Goal: Transaction & Acquisition: Purchase product/service

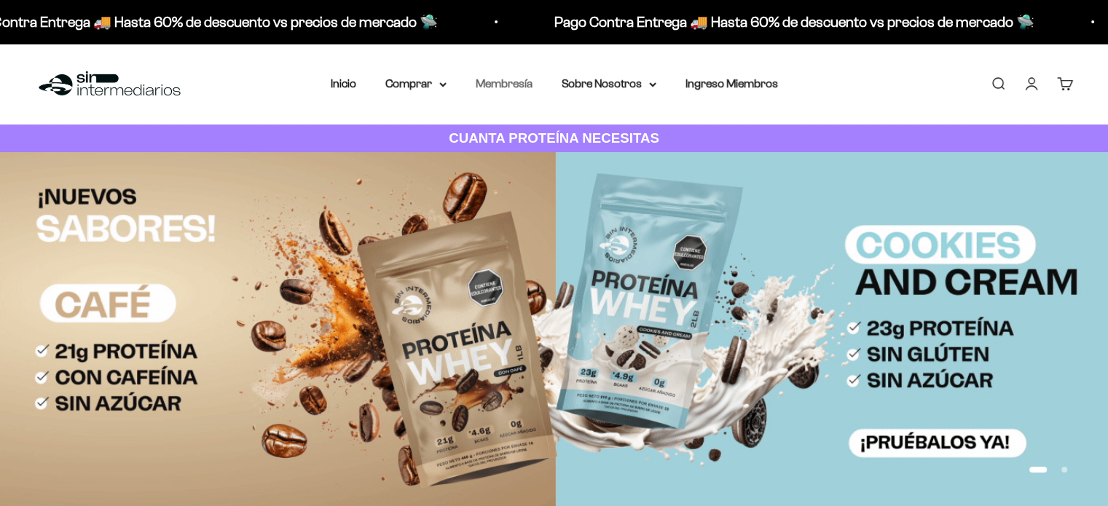
click at [505, 84] on link "Membresía" at bounding box center [504, 83] width 57 height 12
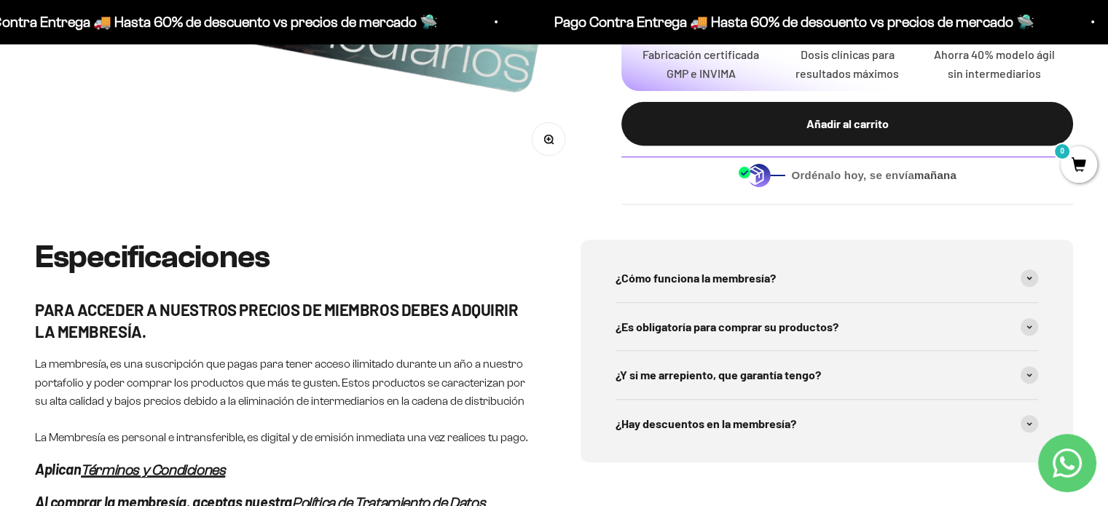
scroll to position [583, 0]
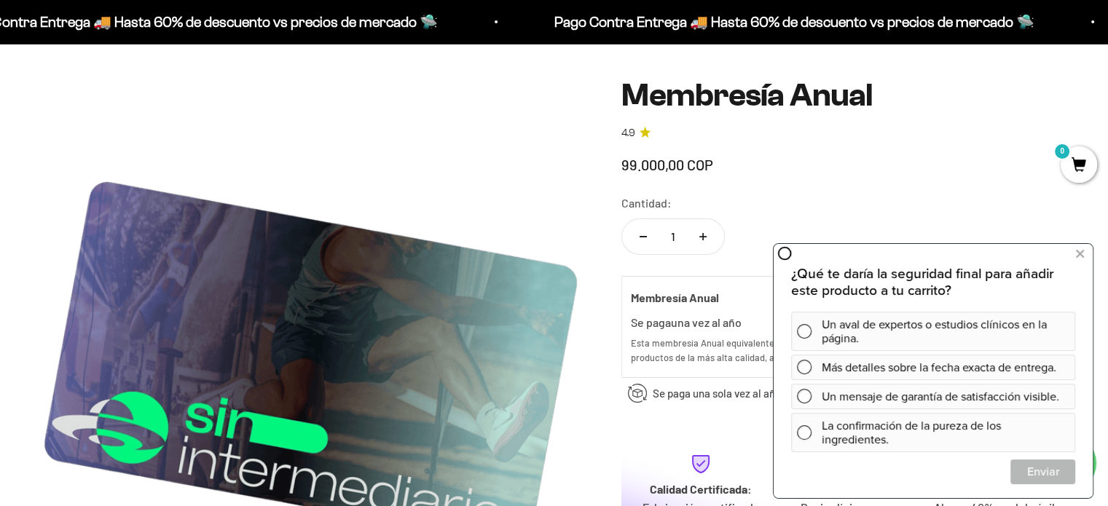
scroll to position [73, 0]
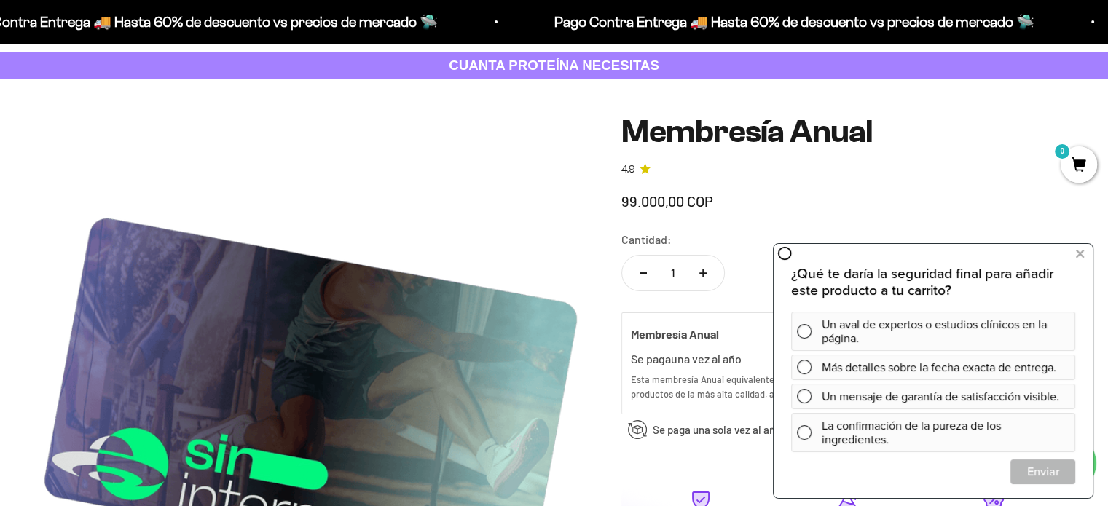
click at [559, 206] on img at bounding box center [310, 389] width 551 height 551
click at [1078, 253] on icon at bounding box center [1080, 254] width 8 height 19
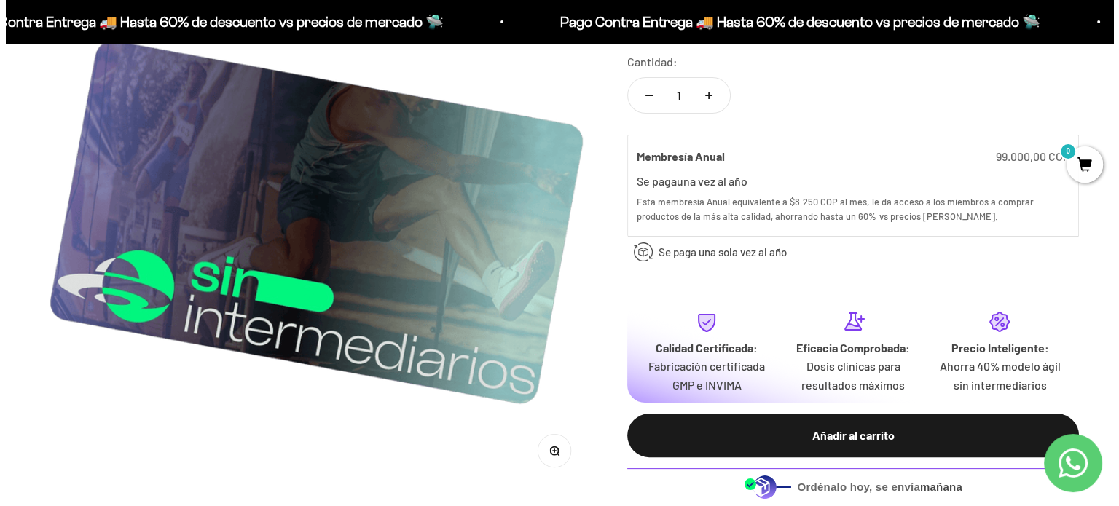
scroll to position [291, 0]
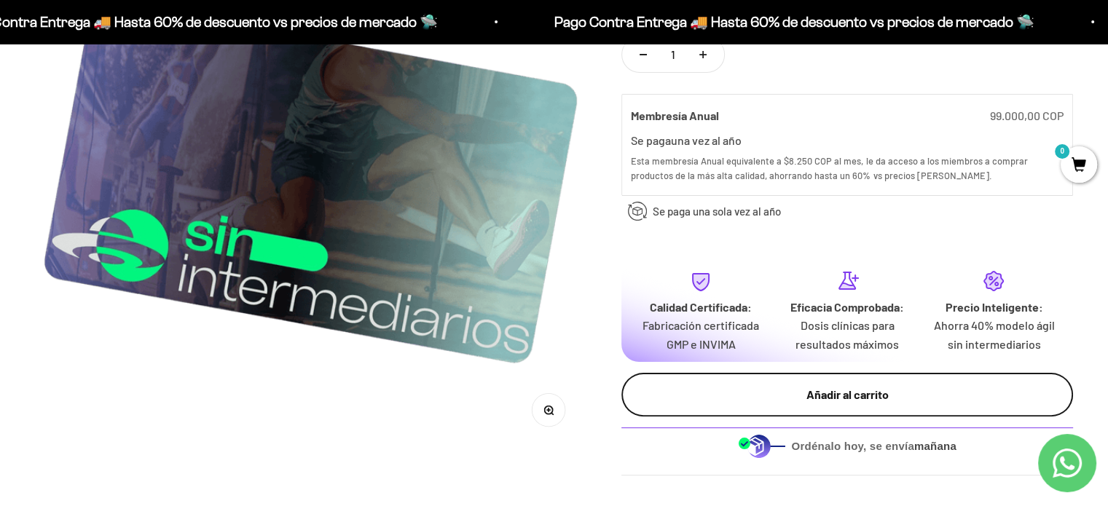
click at [804, 388] on div "Añadir al carrito" at bounding box center [846, 394] width 393 height 19
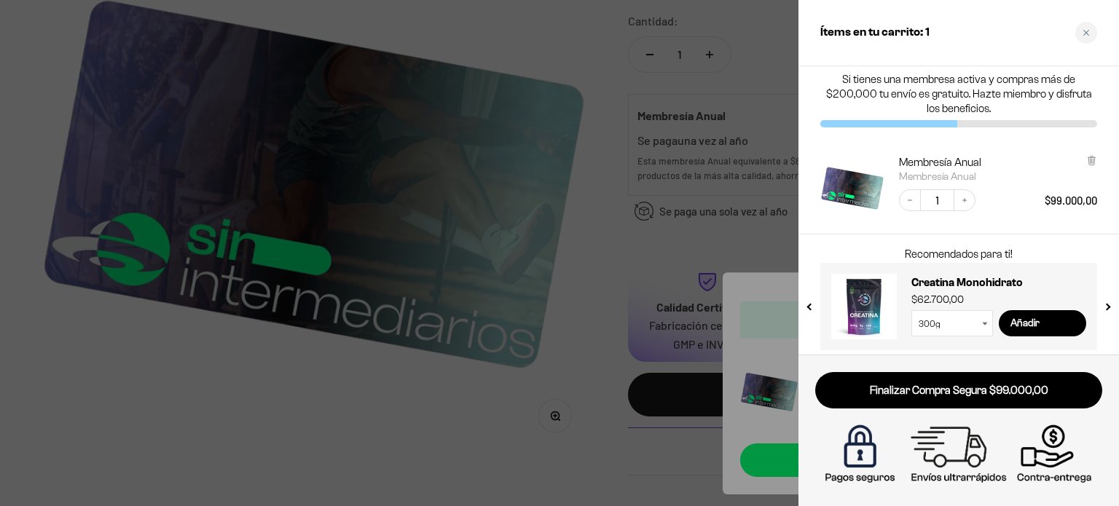
scroll to position [13, 0]
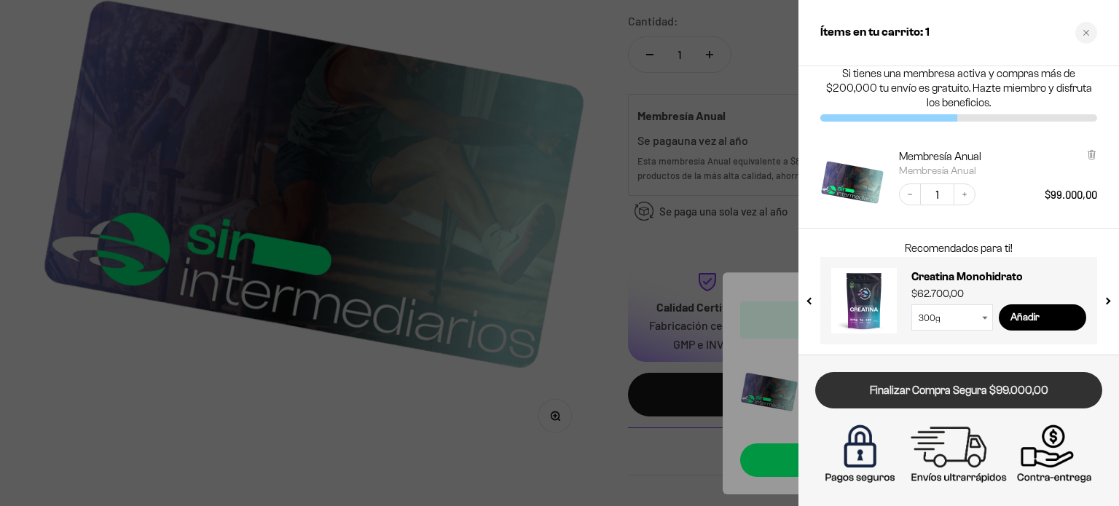
click at [924, 393] on link "Finalizar Compra Segura $99.000,00" at bounding box center [958, 390] width 287 height 37
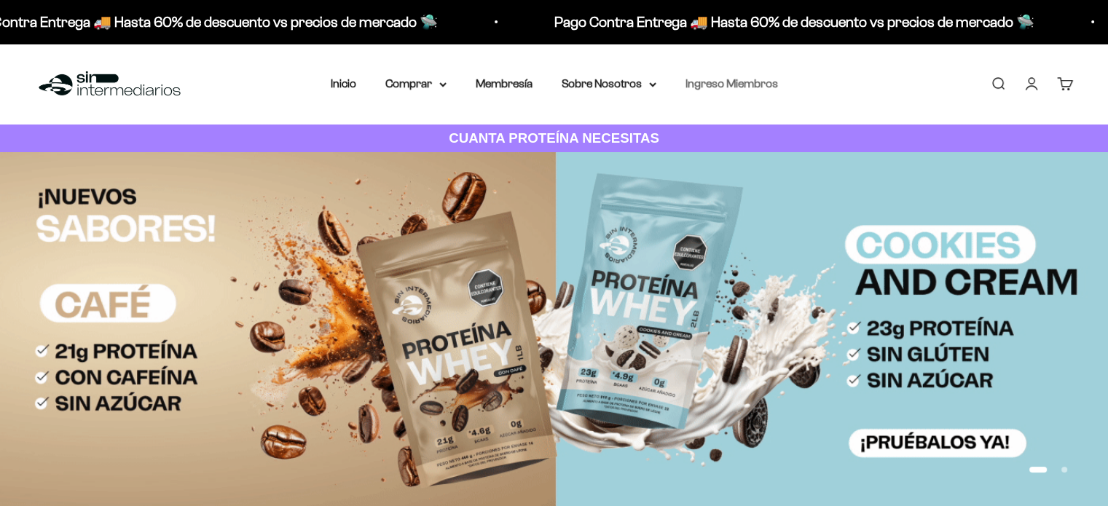
click at [712, 78] on link "Ingreso Miembros" at bounding box center [731, 83] width 92 height 12
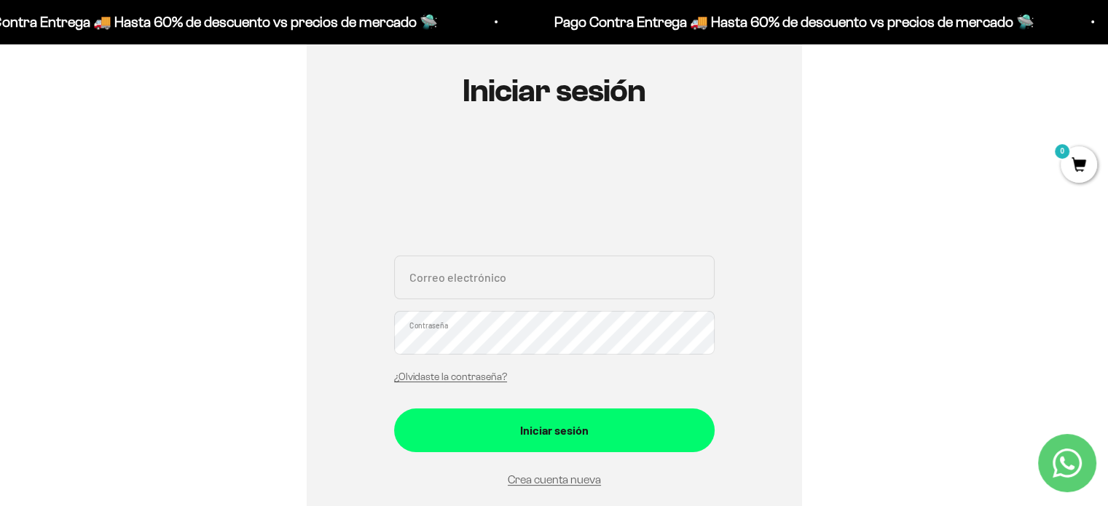
scroll to position [146, 0]
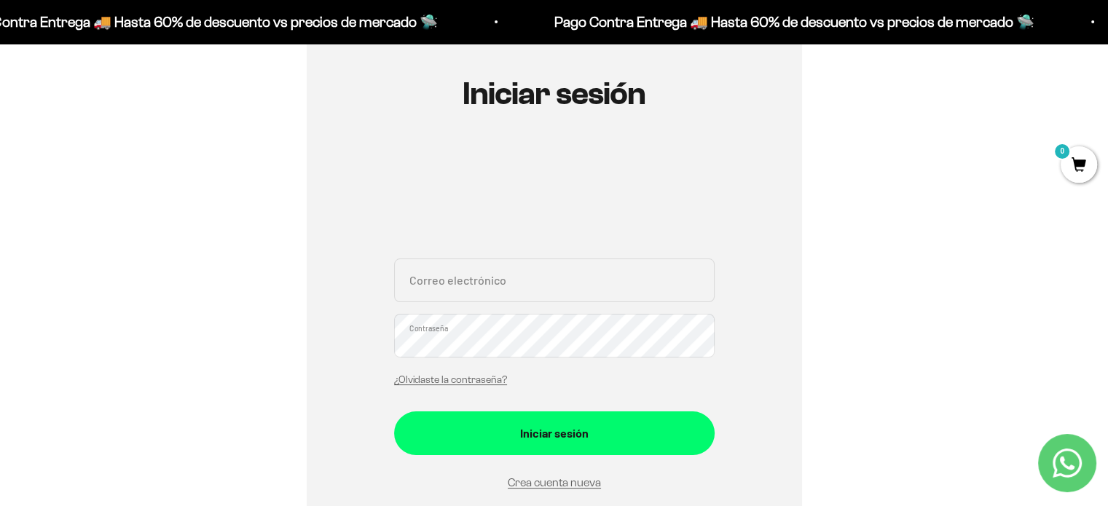
click at [465, 290] on input "Correo electrónico" at bounding box center [554, 281] width 320 height 44
type input "paulaavalsan@gmail.com"
click at [449, 379] on link "¿Olvidaste la contraseña?" at bounding box center [450, 379] width 113 height 11
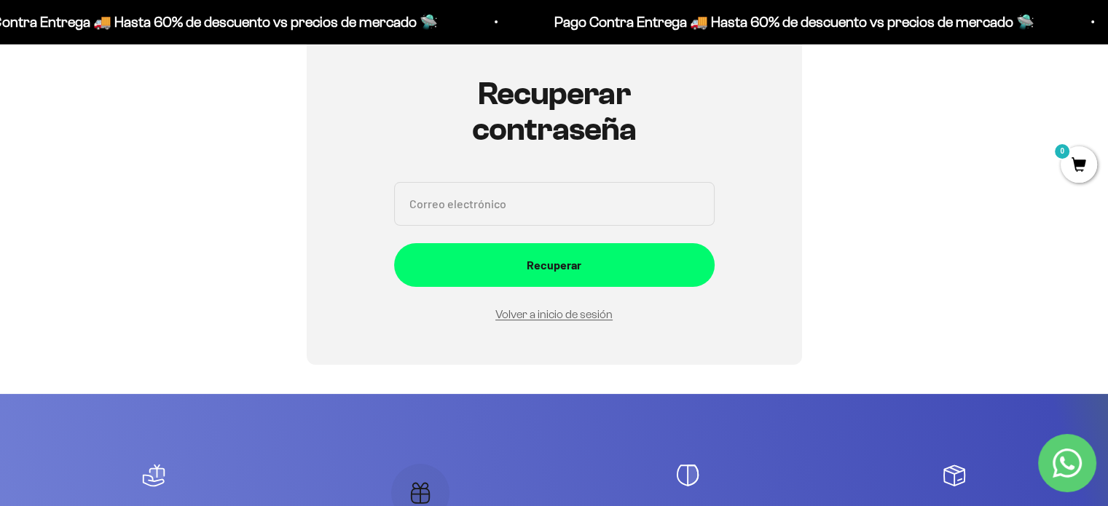
click at [462, 205] on input "Correo electrónico" at bounding box center [554, 204] width 320 height 44
type input "paulaavalsan@gmail.com"
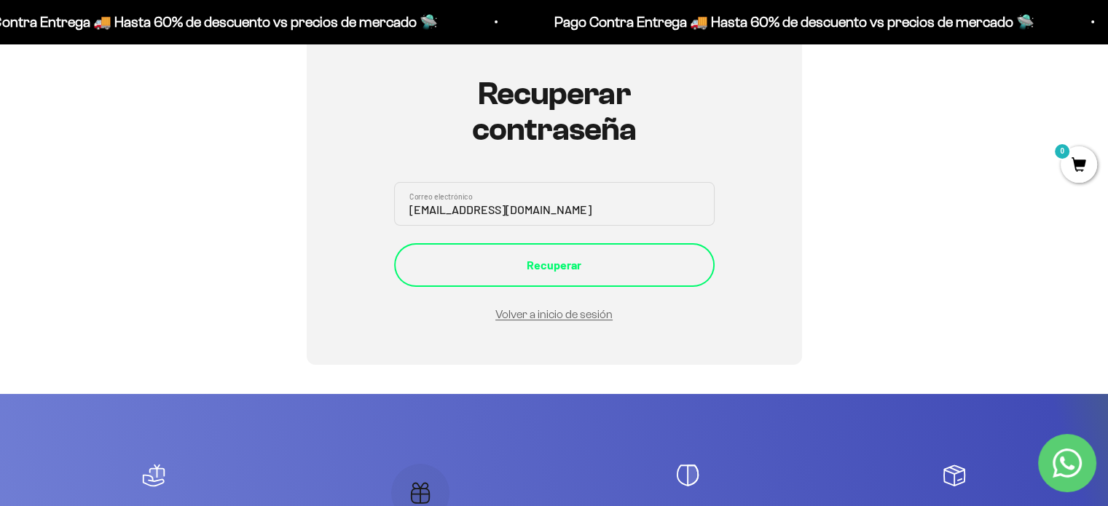
click at [530, 264] on div "Recuperar" at bounding box center [554, 265] width 262 height 19
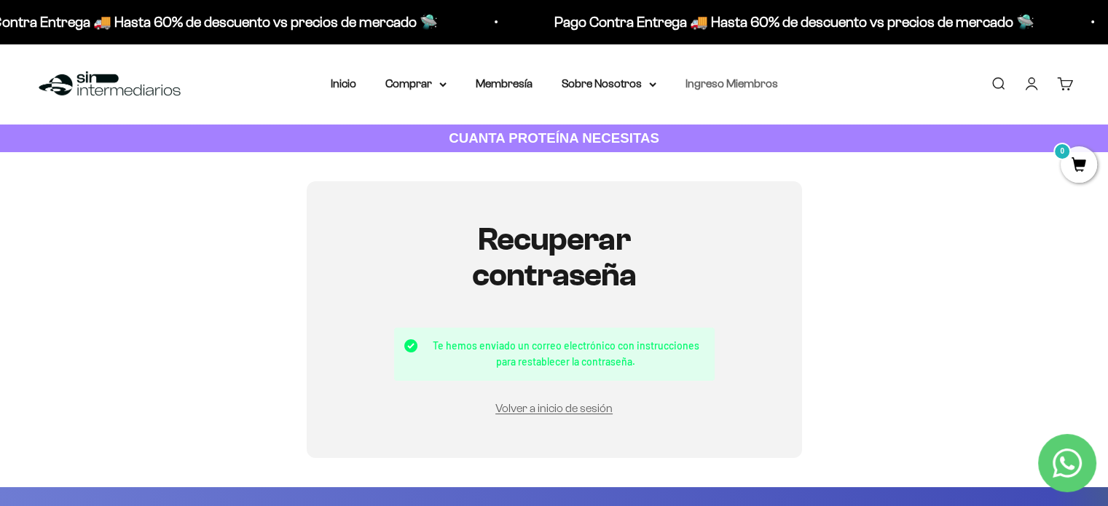
click at [734, 84] on link "Ingreso Miembros" at bounding box center [731, 83] width 92 height 12
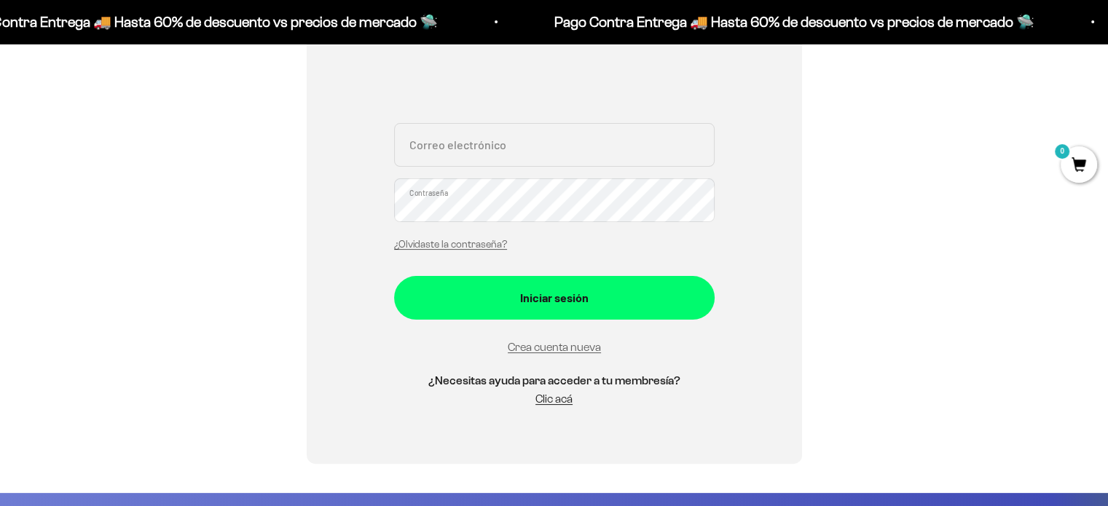
scroll to position [291, 0]
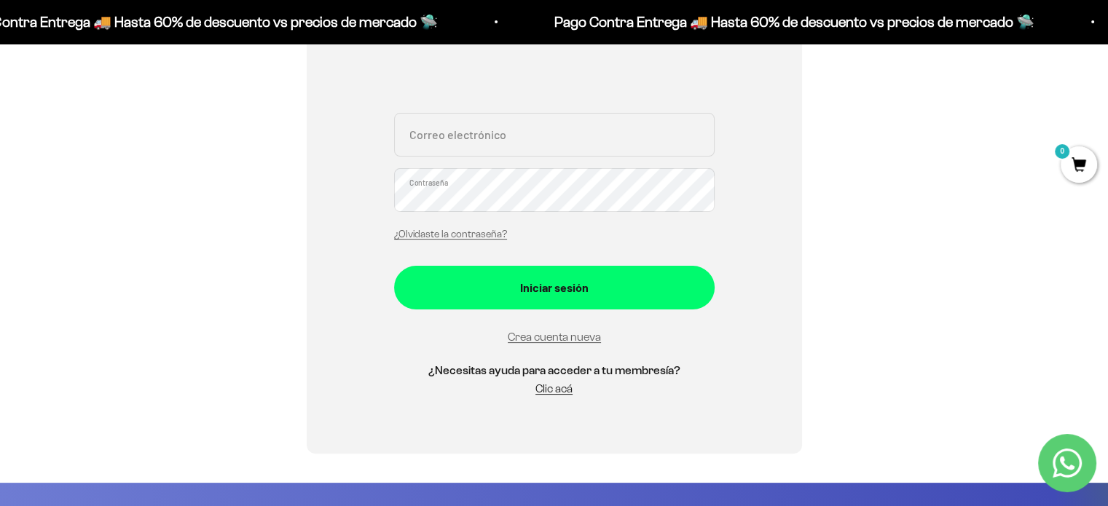
click at [475, 144] on input "Correo electrónico" at bounding box center [554, 135] width 320 height 44
click at [443, 138] on input "Correo electrónico" at bounding box center [554, 135] width 320 height 44
type input "paulaavalsan@gmail.com"
click at [452, 235] on link "¿Olvidaste la contraseña?" at bounding box center [450, 234] width 113 height 11
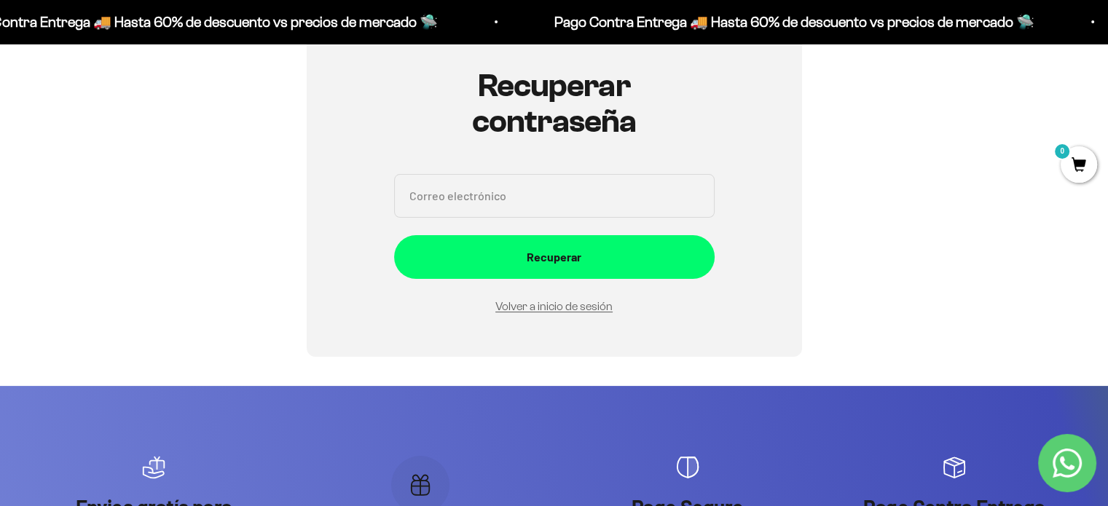
scroll to position [146, 0]
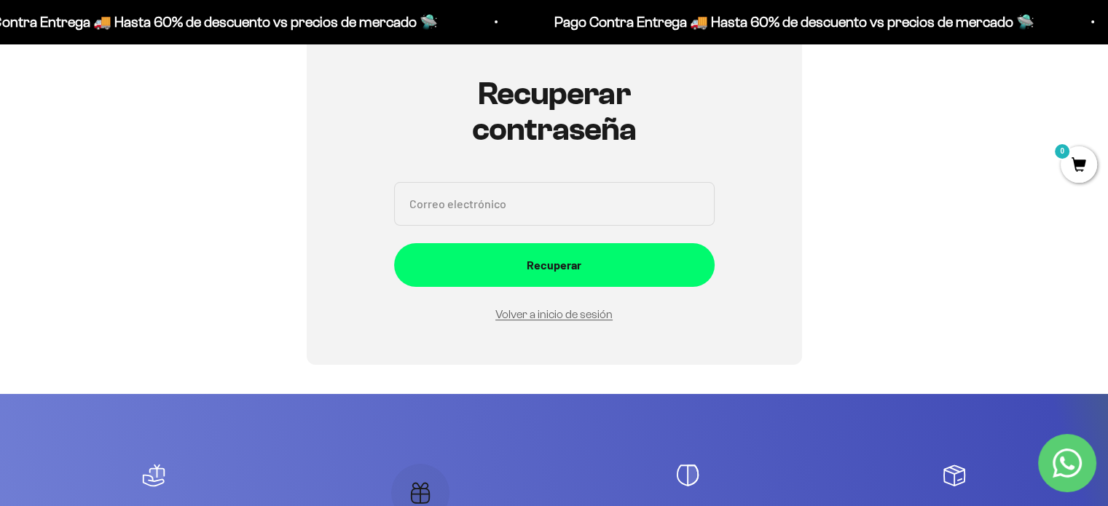
click at [472, 204] on input "Correo electrónico" at bounding box center [554, 204] width 320 height 44
type input "paulaavalsan@gmail.com"
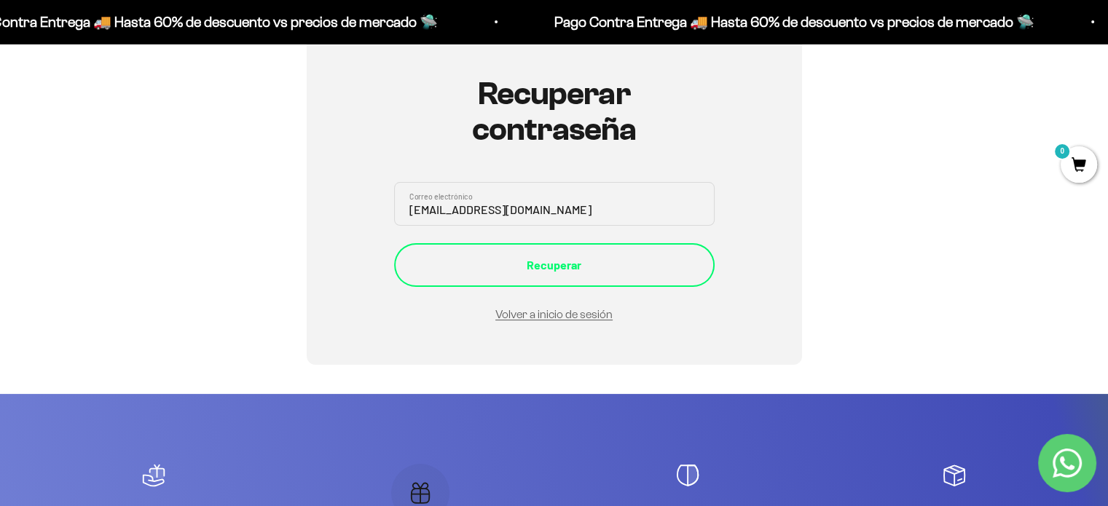
click at [547, 264] on div "Recuperar" at bounding box center [554, 265] width 262 height 19
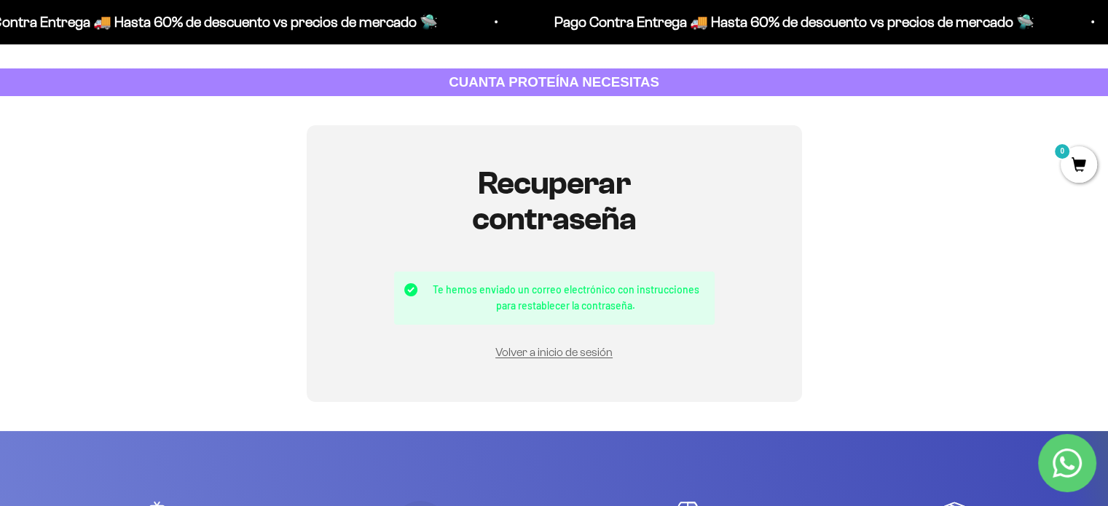
scroll to position [73, 0]
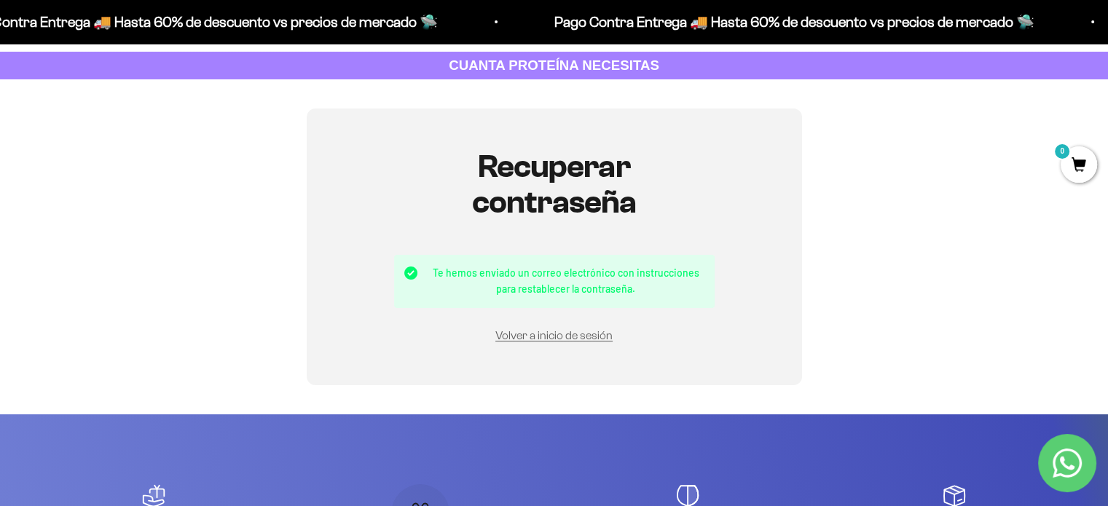
click at [760, 386] on section "Iniciar sesión Correo electrónico Contraseña ¿Olvidaste la contraseña? Iniciar …" at bounding box center [554, 246] width 1108 height 335
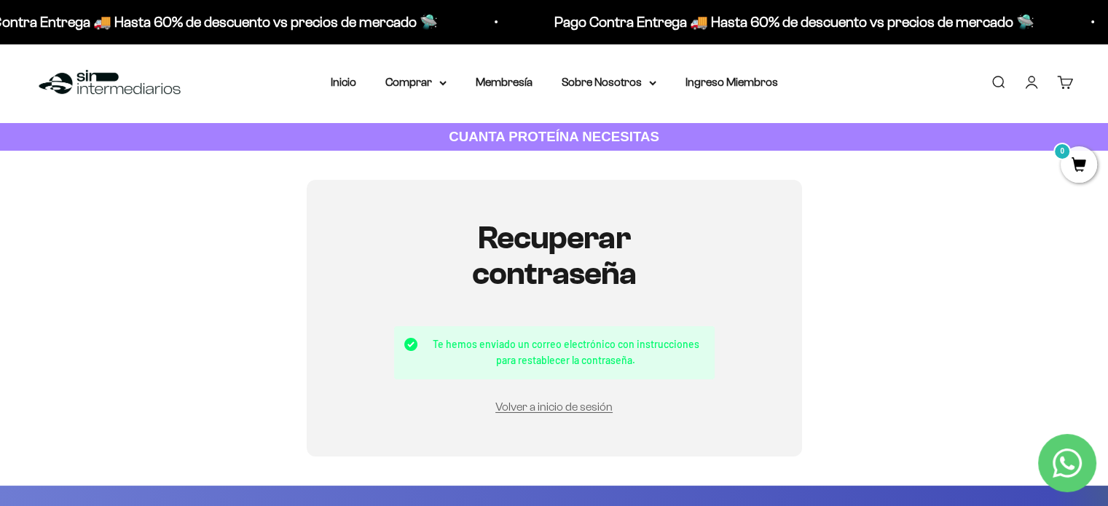
scroll to position [0, 0]
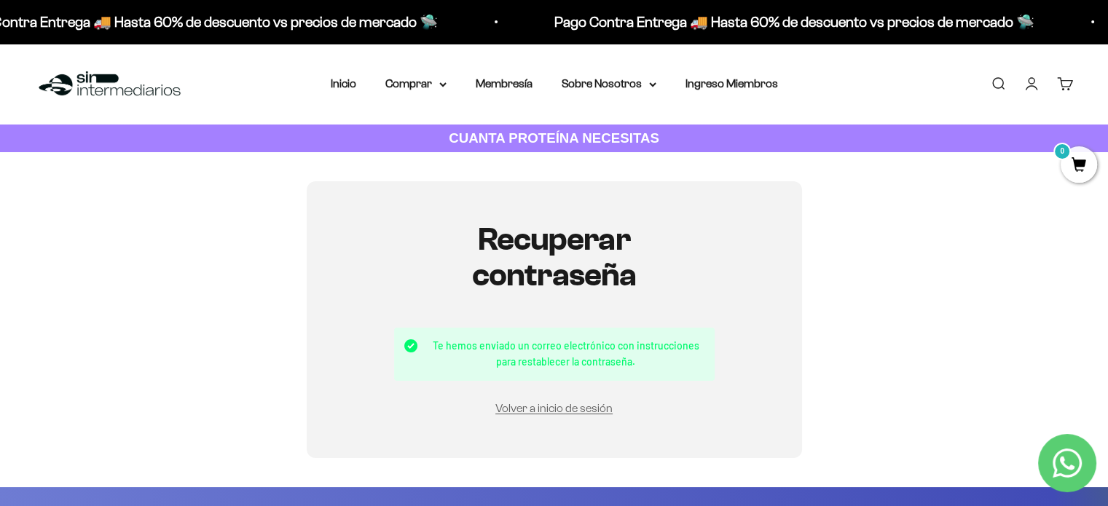
click at [130, 79] on img at bounding box center [109, 83] width 149 height 31
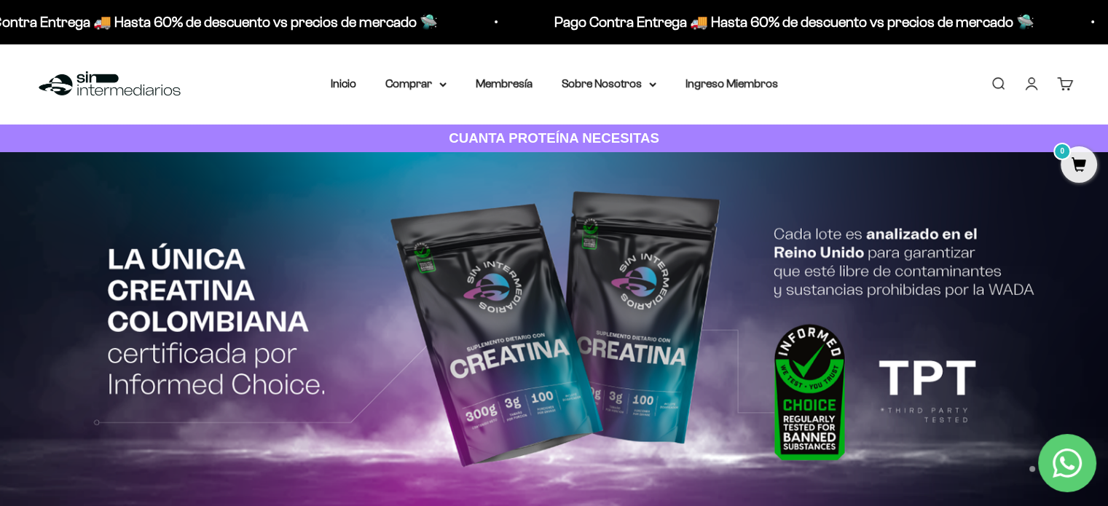
click at [1029, 86] on link "Iniciar sesión" at bounding box center [1031, 84] width 16 height 16
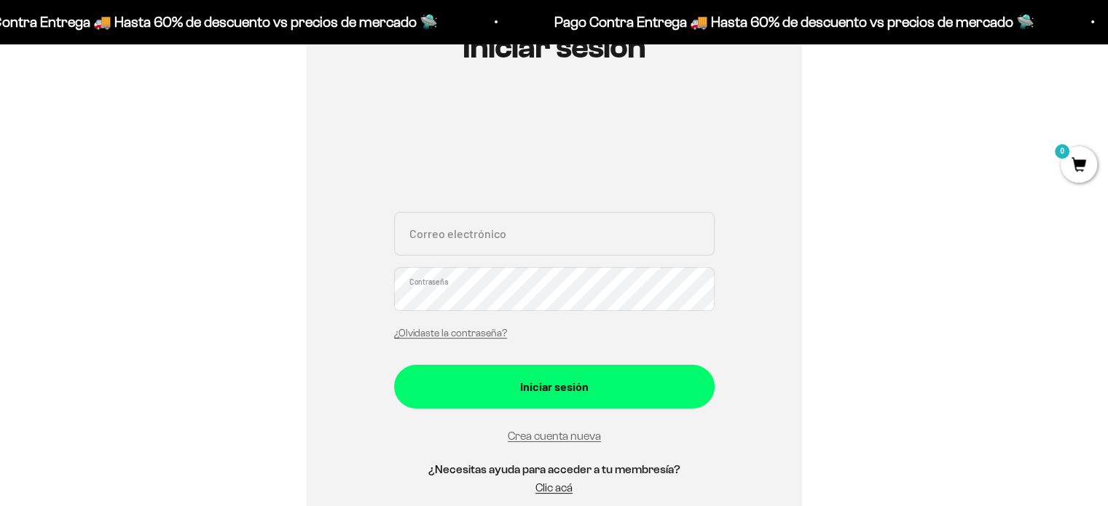
scroll to position [218, 0]
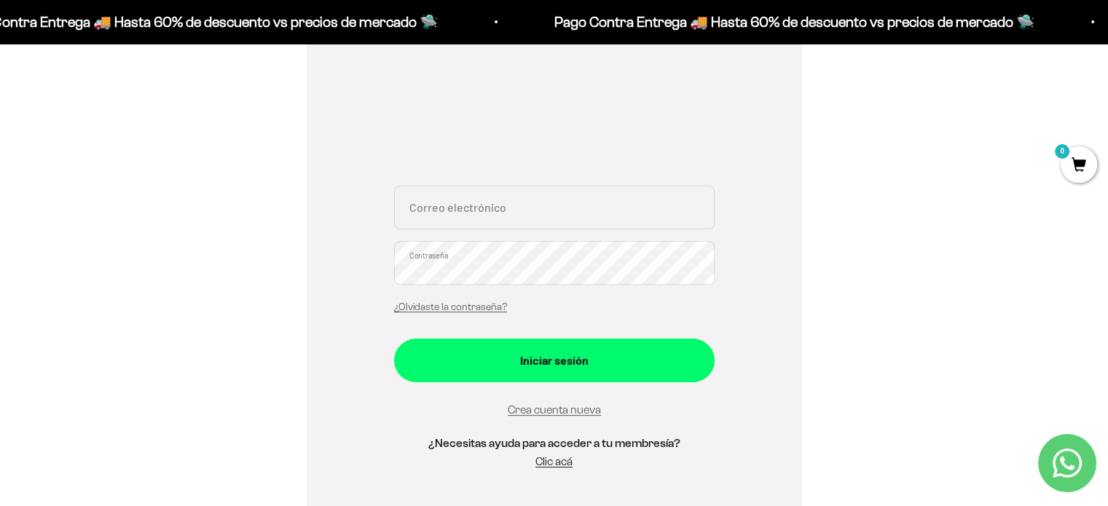
click at [909, 107] on div "Iniciar sesión Correo electrónico Contraseña ¿Olvidaste la contraseña? Iniciar …" at bounding box center [554, 245] width 1038 height 564
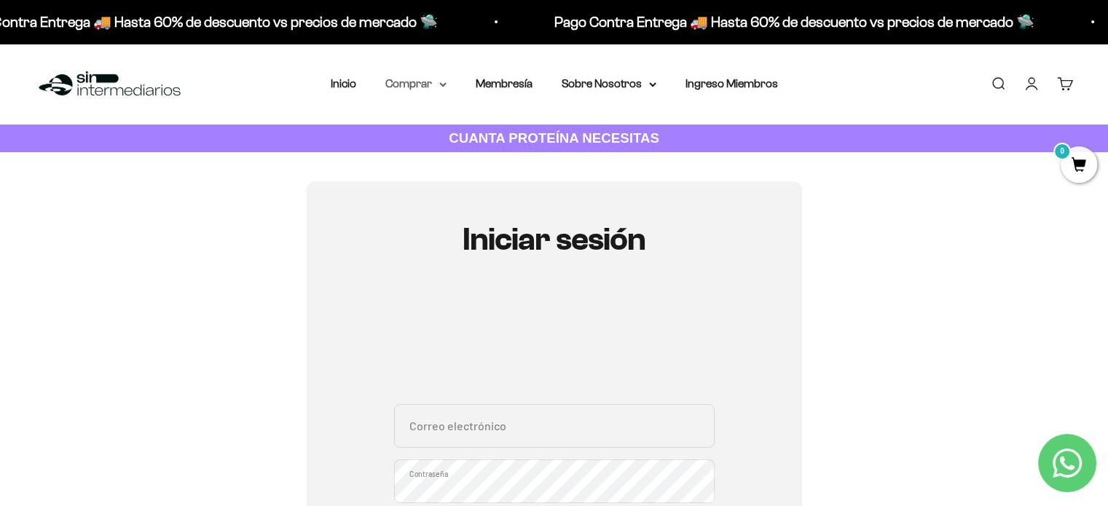
click at [422, 84] on summary "Comprar" at bounding box center [415, 83] width 61 height 19
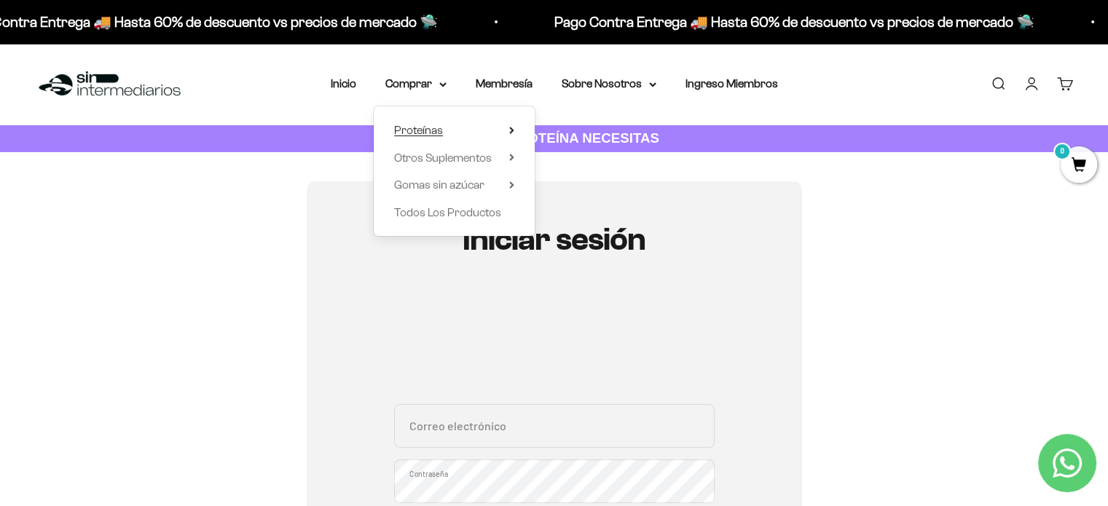
click at [406, 134] on span "Proteínas" at bounding box center [418, 130] width 49 height 12
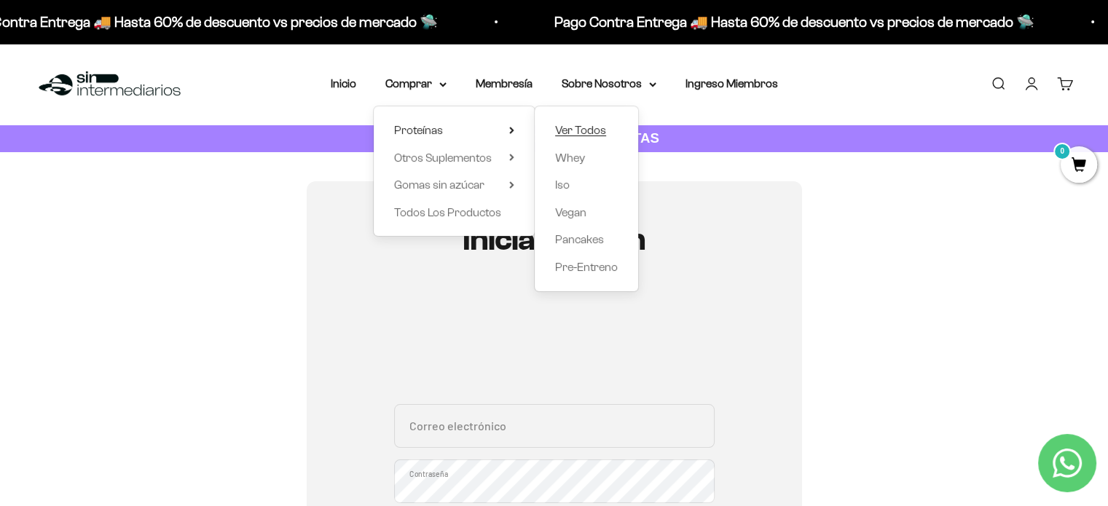
click at [572, 136] on span "Ver Todos" at bounding box center [580, 130] width 51 height 19
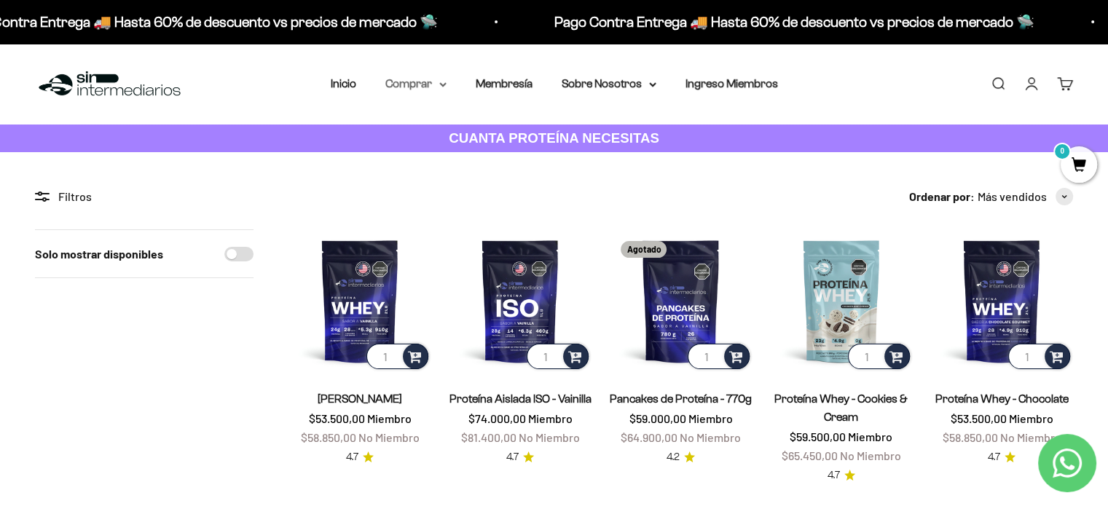
click at [421, 85] on summary "Comprar" at bounding box center [415, 83] width 61 height 19
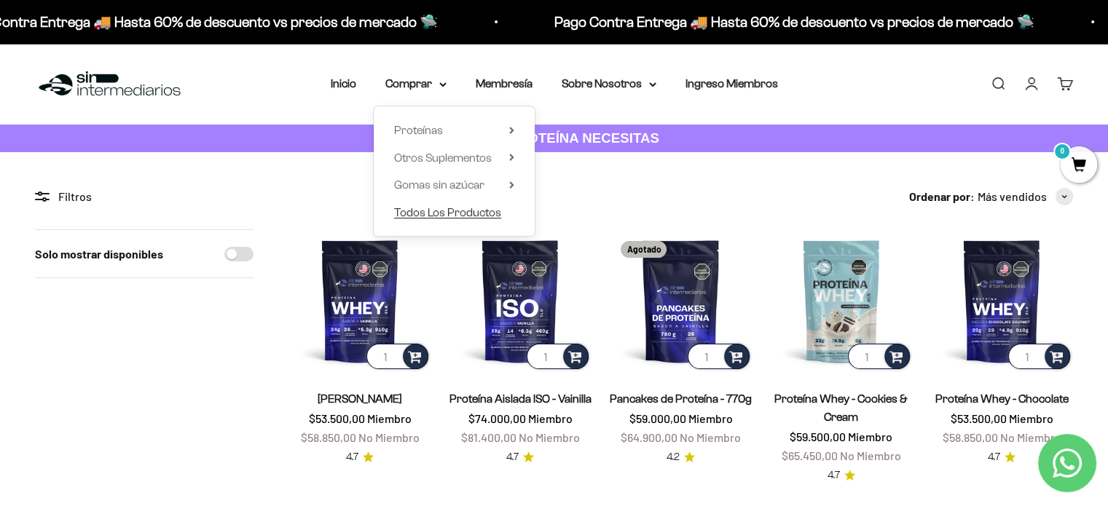
click at [420, 215] on span "Todos Los Productos" at bounding box center [447, 212] width 107 height 12
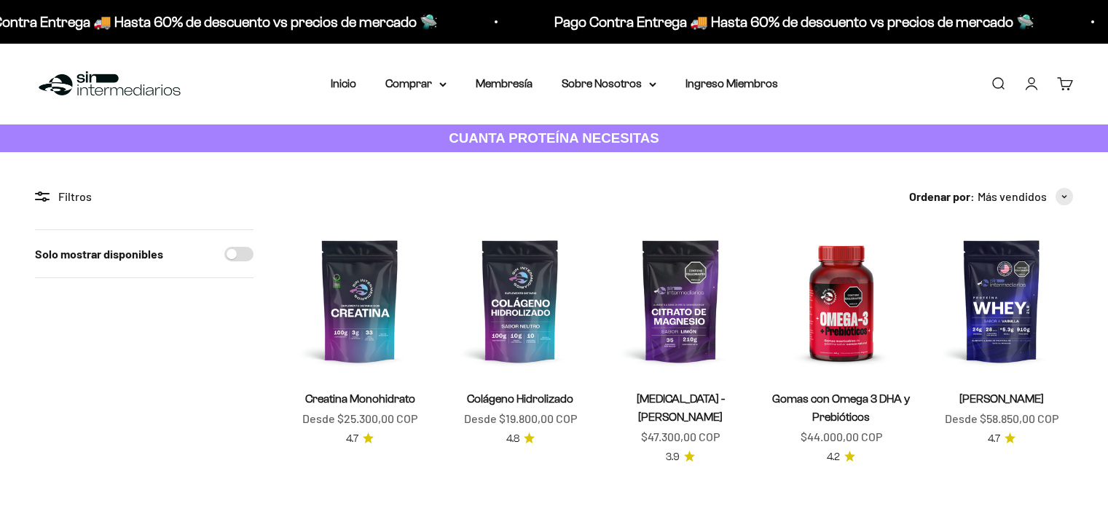
scroll to position [146, 0]
